Goal: Book appointment/travel/reservation

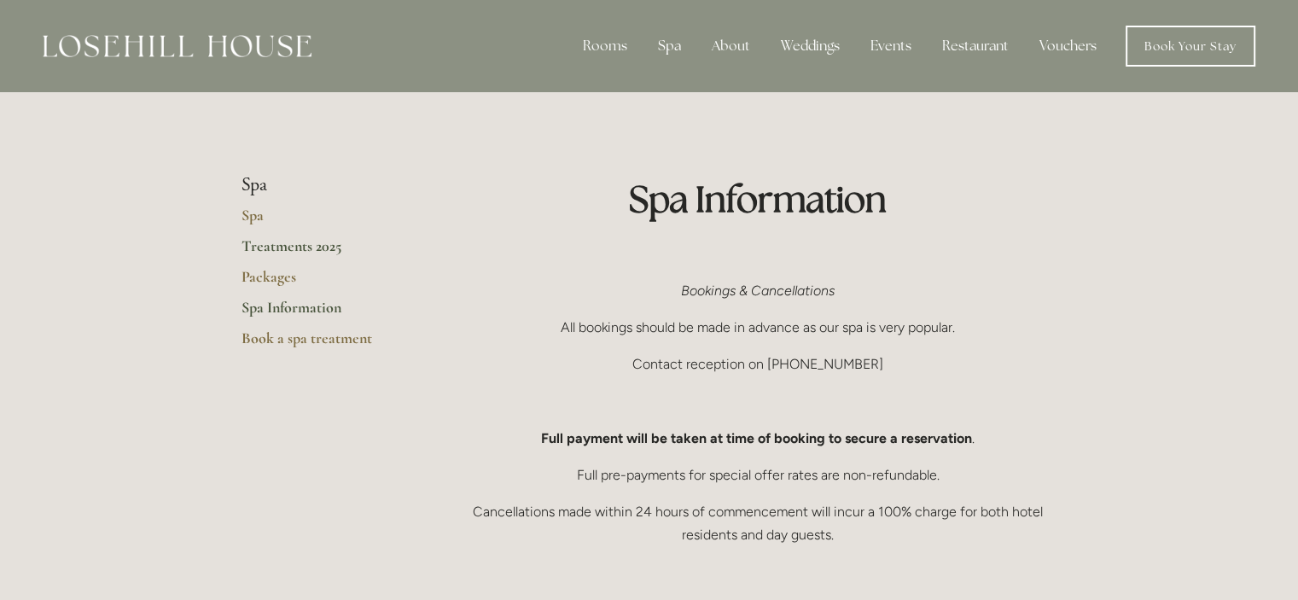
click at [283, 248] on link "Treatments 2025" at bounding box center [323, 251] width 163 height 31
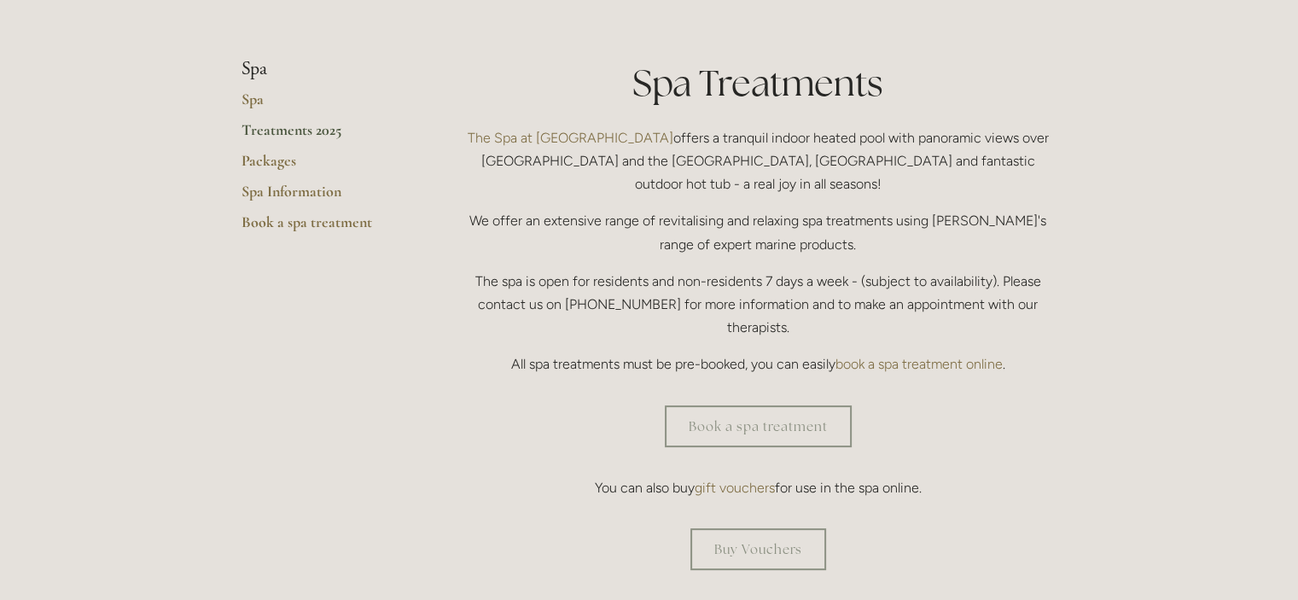
scroll to position [427, 0]
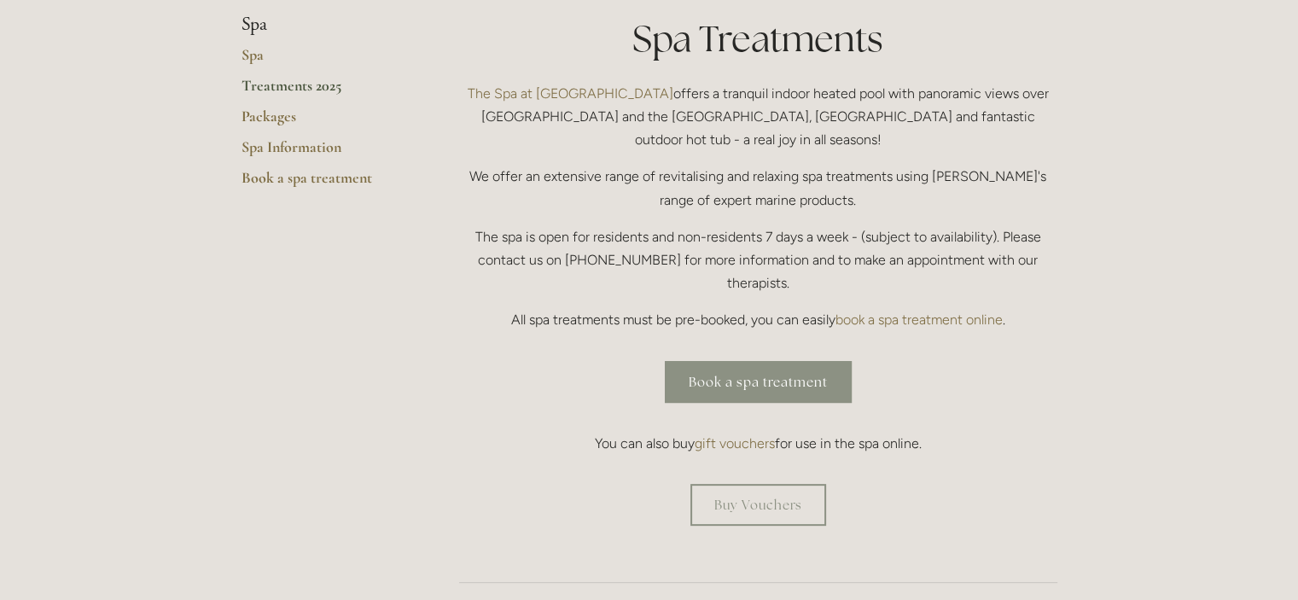
click at [749, 361] on link "Book a spa treatment" at bounding box center [758, 382] width 187 height 42
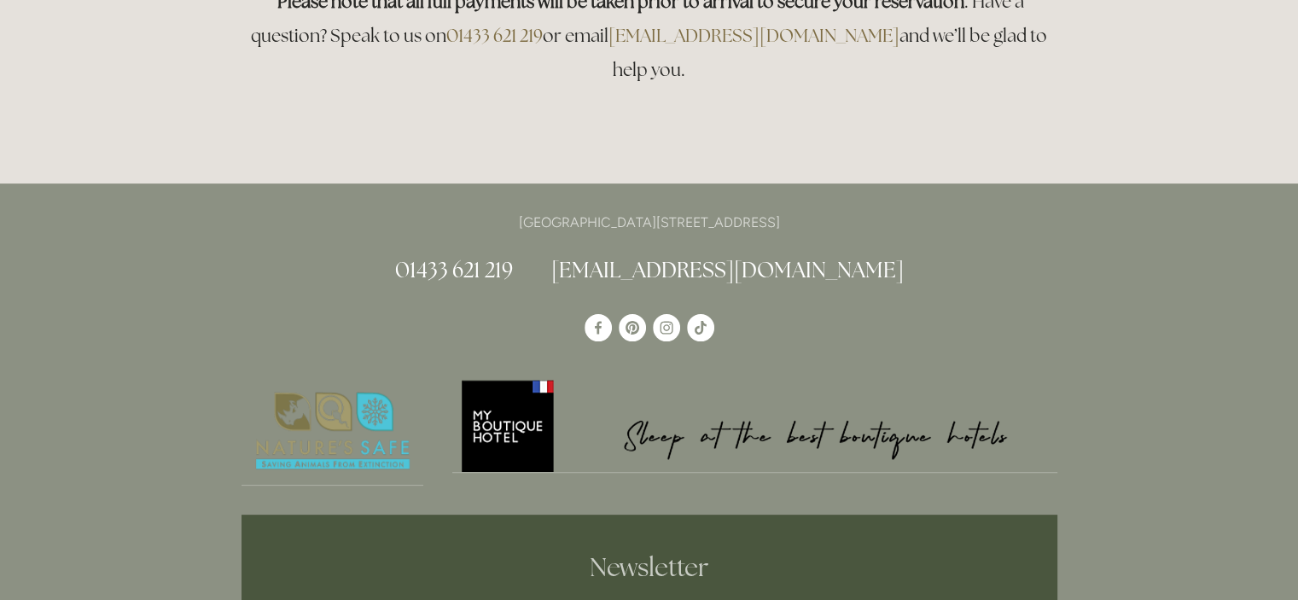
scroll to position [85, 0]
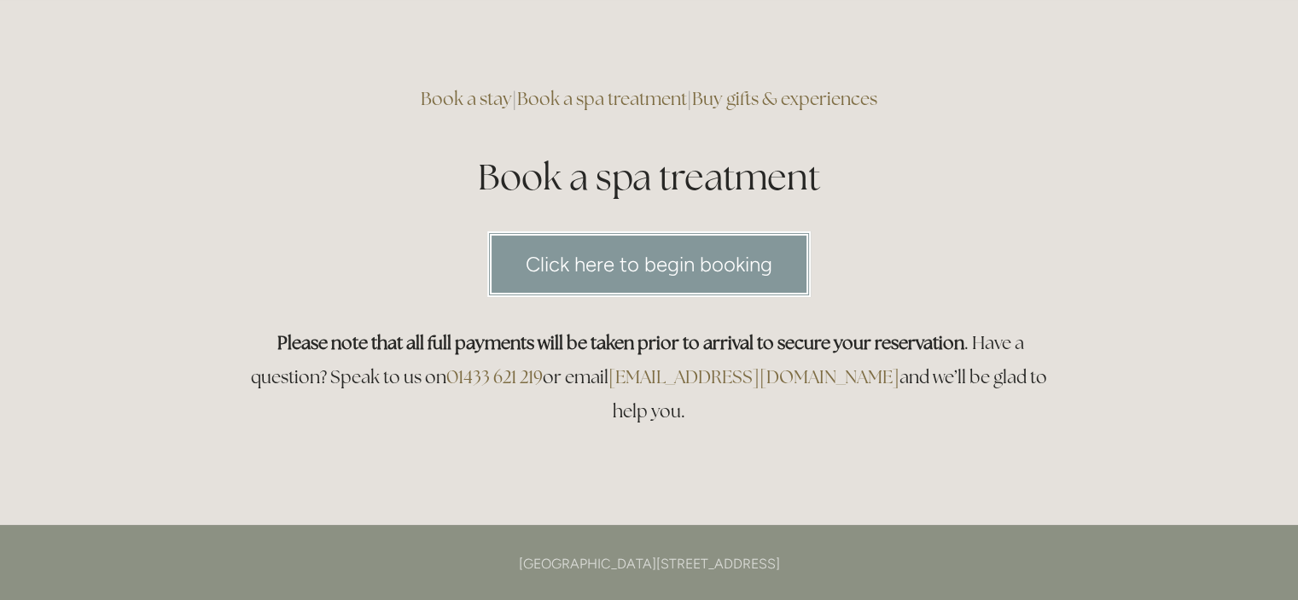
click at [680, 264] on link "Click here to begin booking" at bounding box center [648, 264] width 323 height 66
